Goal: Task Accomplishment & Management: Manage account settings

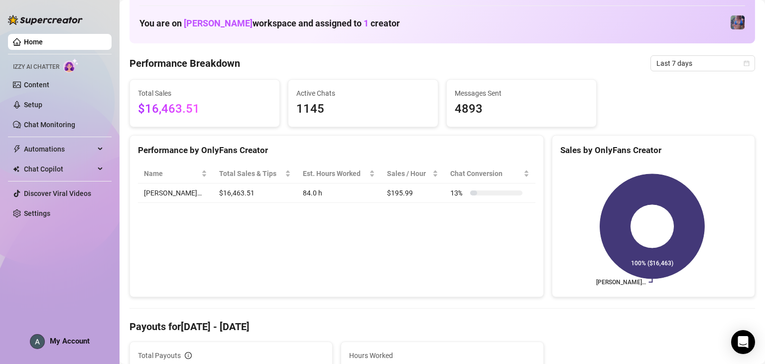
scroll to position [50, 0]
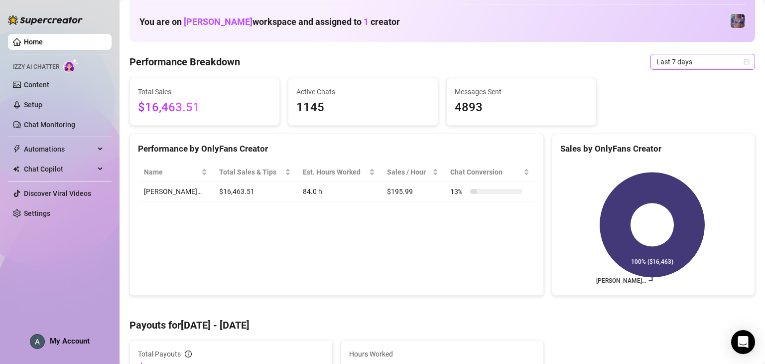
click at [687, 64] on span "Last 7 days" at bounding box center [702, 61] width 93 height 15
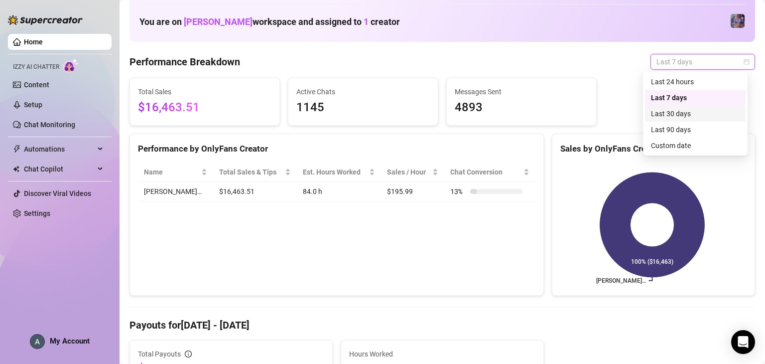
click at [698, 116] on div "Last 30 days" at bounding box center [695, 113] width 89 height 11
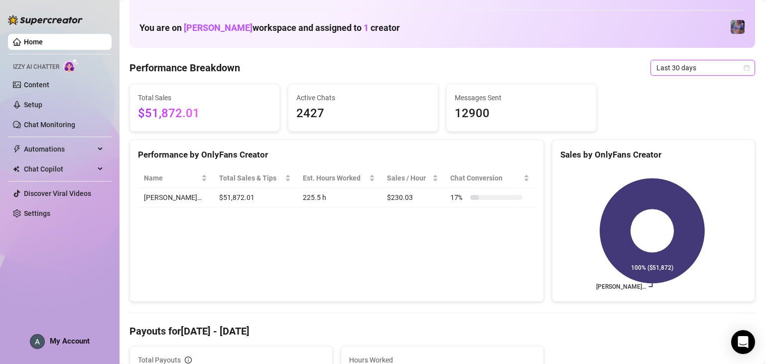
scroll to position [0, 0]
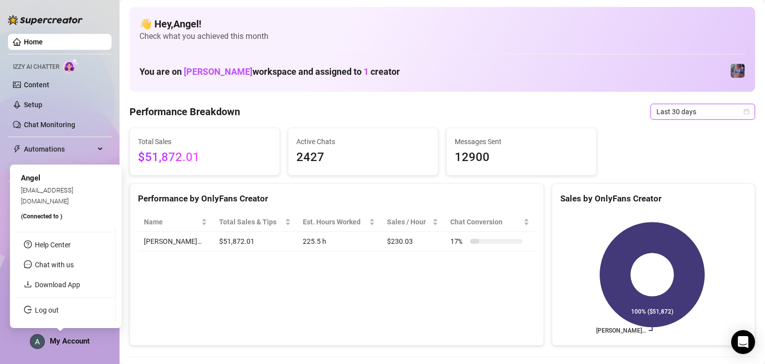
click at [70, 341] on span "My Account" at bounding box center [70, 340] width 40 height 9
click at [59, 306] on link "Log out" at bounding box center [47, 310] width 24 height 8
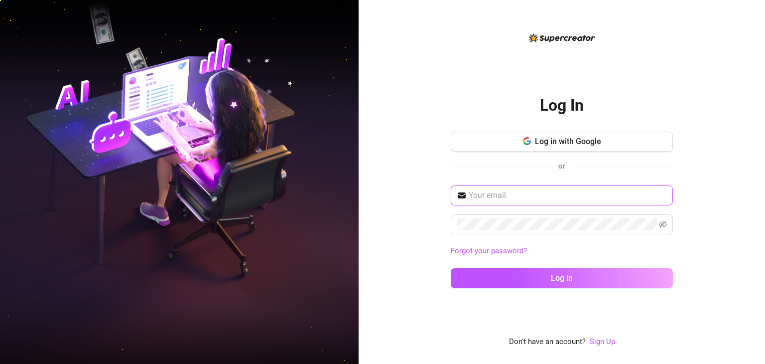
click at [572, 194] on input "text" at bounding box center [568, 195] width 198 height 12
type input "[EMAIL_ADDRESS][DOMAIN_NAME]"
click at [451, 268] on button "Log in" at bounding box center [562, 278] width 222 height 20
